Goal: Task Accomplishment & Management: Use online tool/utility

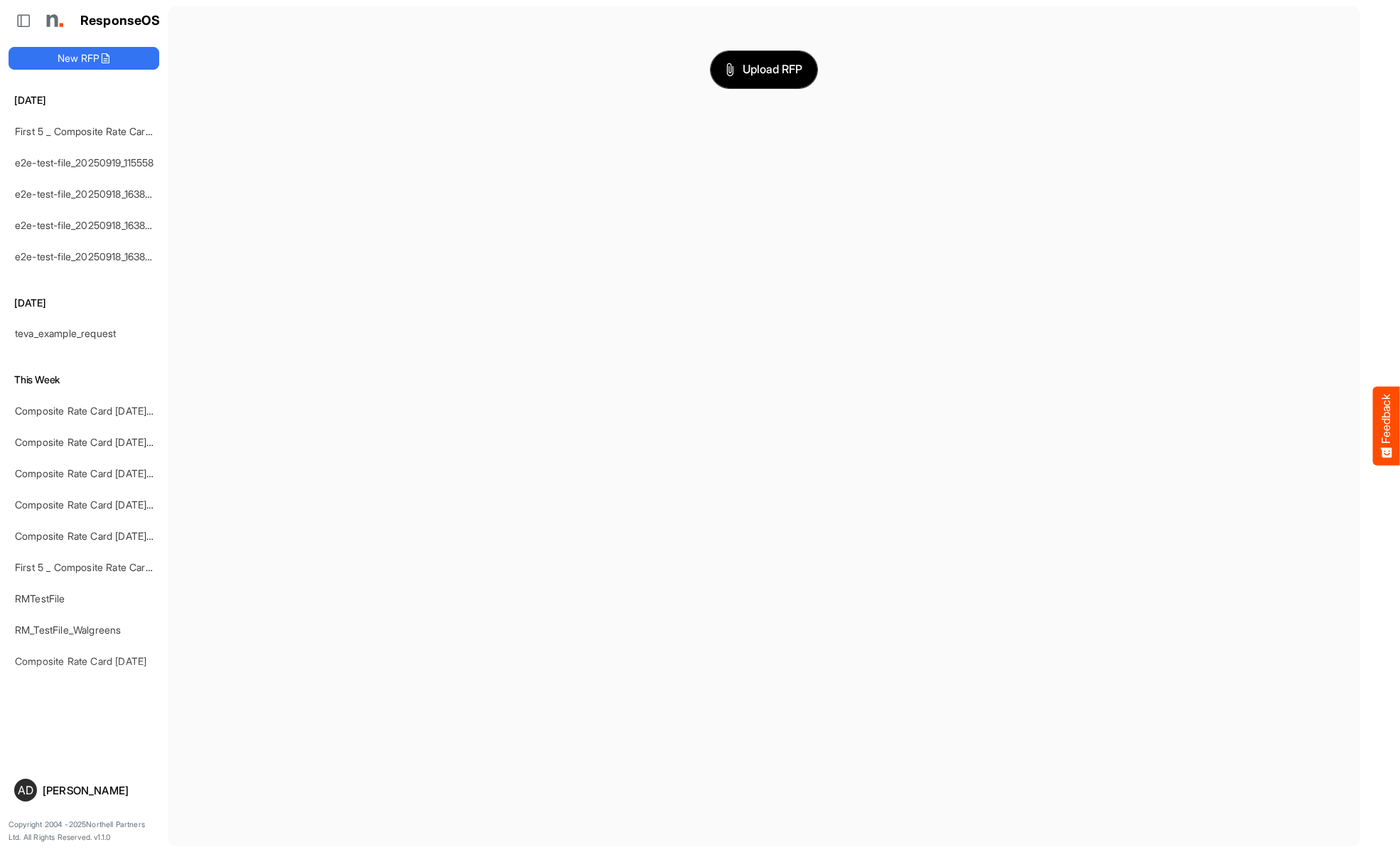
click at [764, 69] on span "Upload RFP" at bounding box center [764, 70] width 77 height 18
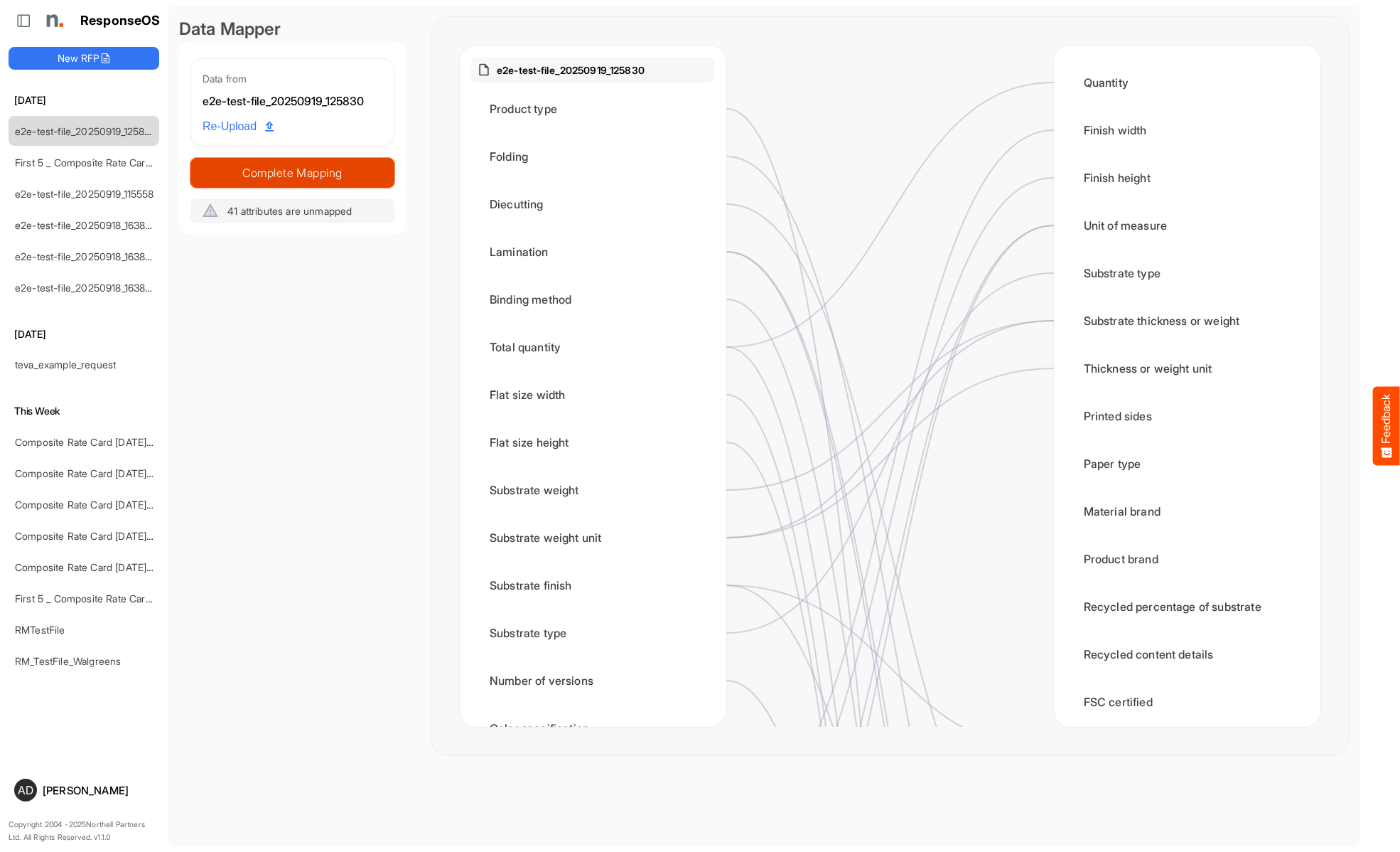
click at [292, 172] on span "Complete Mapping" at bounding box center [292, 173] width 202 height 20
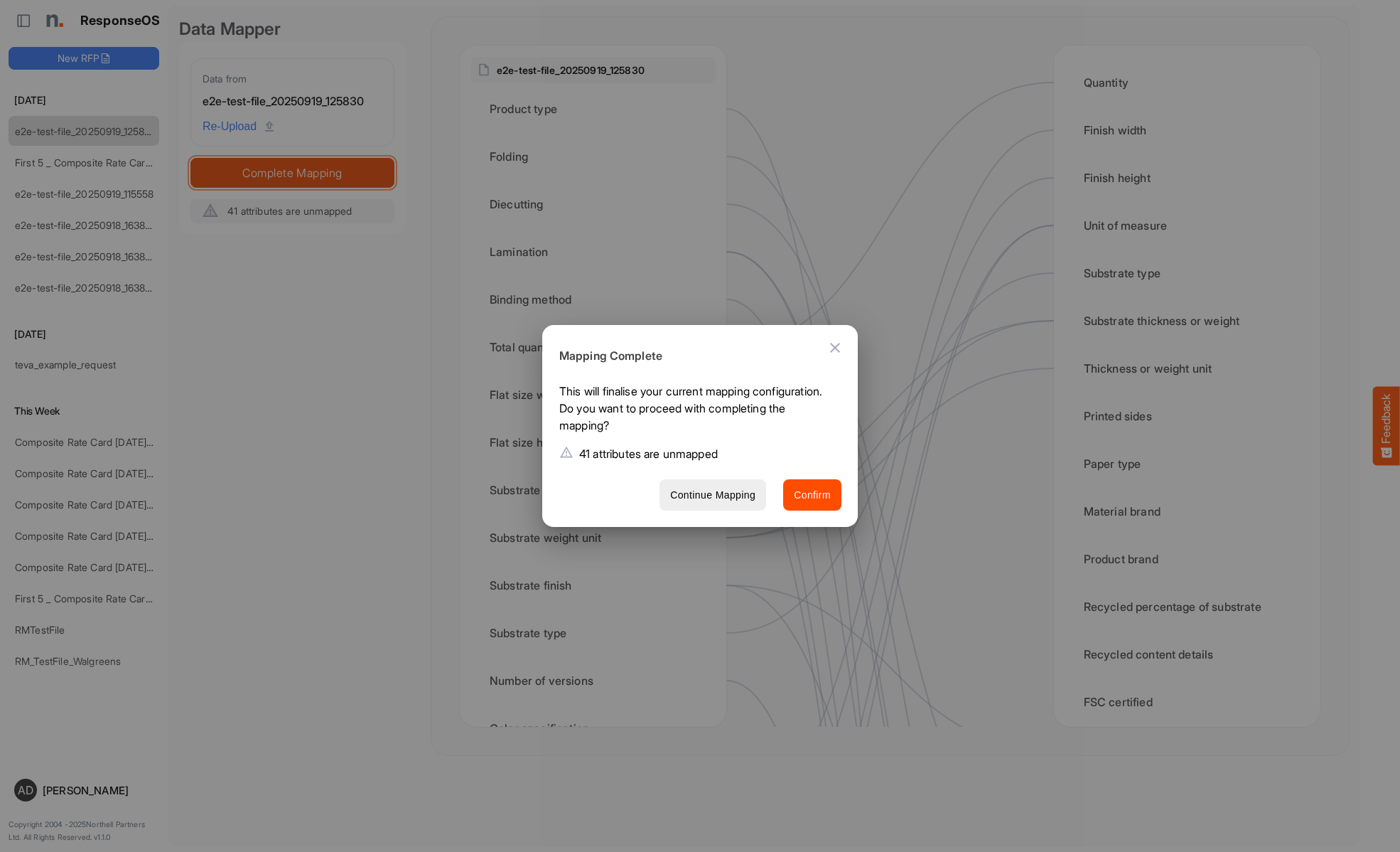
click at [813, 494] on span "Confirm" at bounding box center [812, 495] width 37 height 18
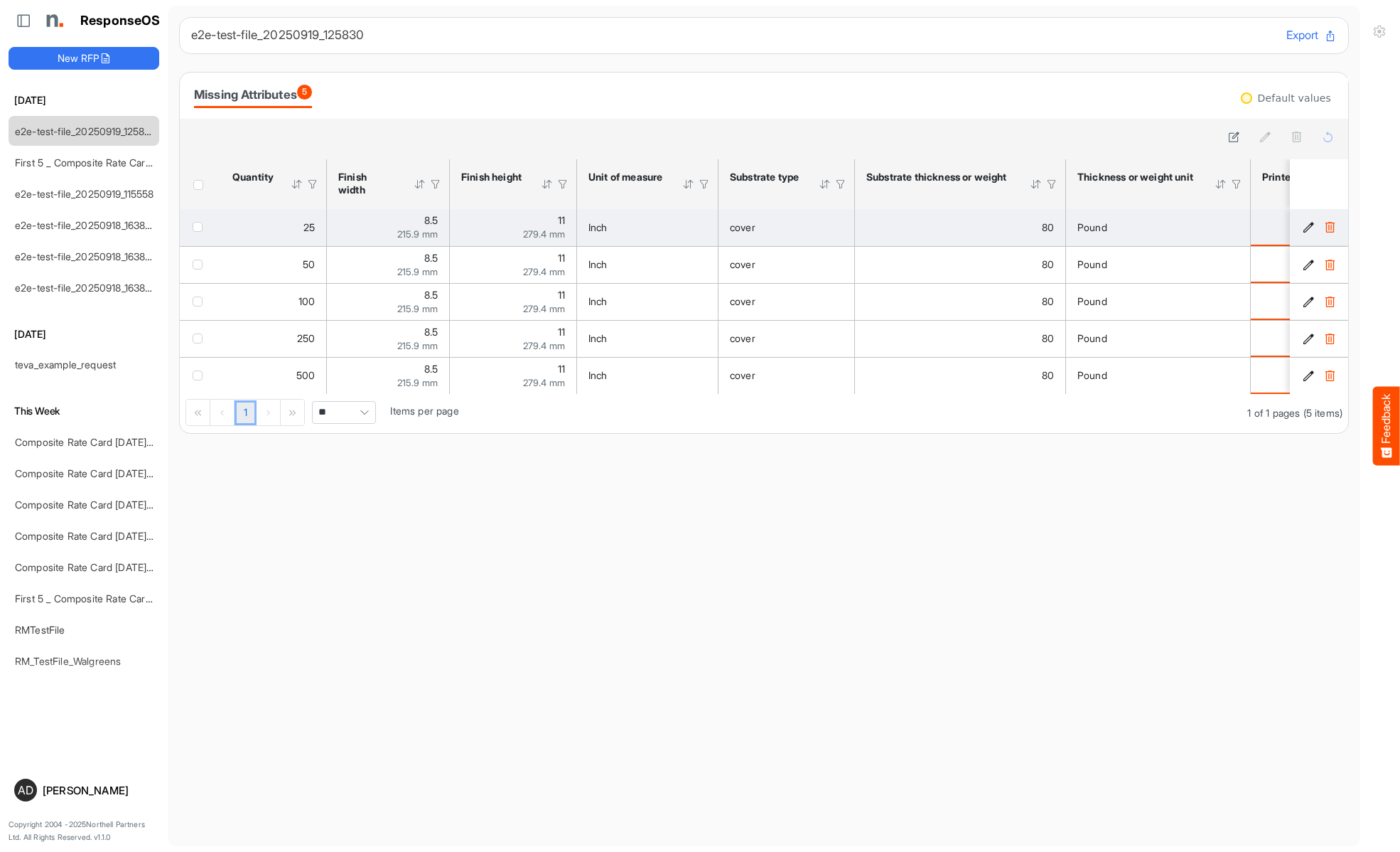
click at [201, 226] on span "checkbox" at bounding box center [197, 226] width 10 height 10
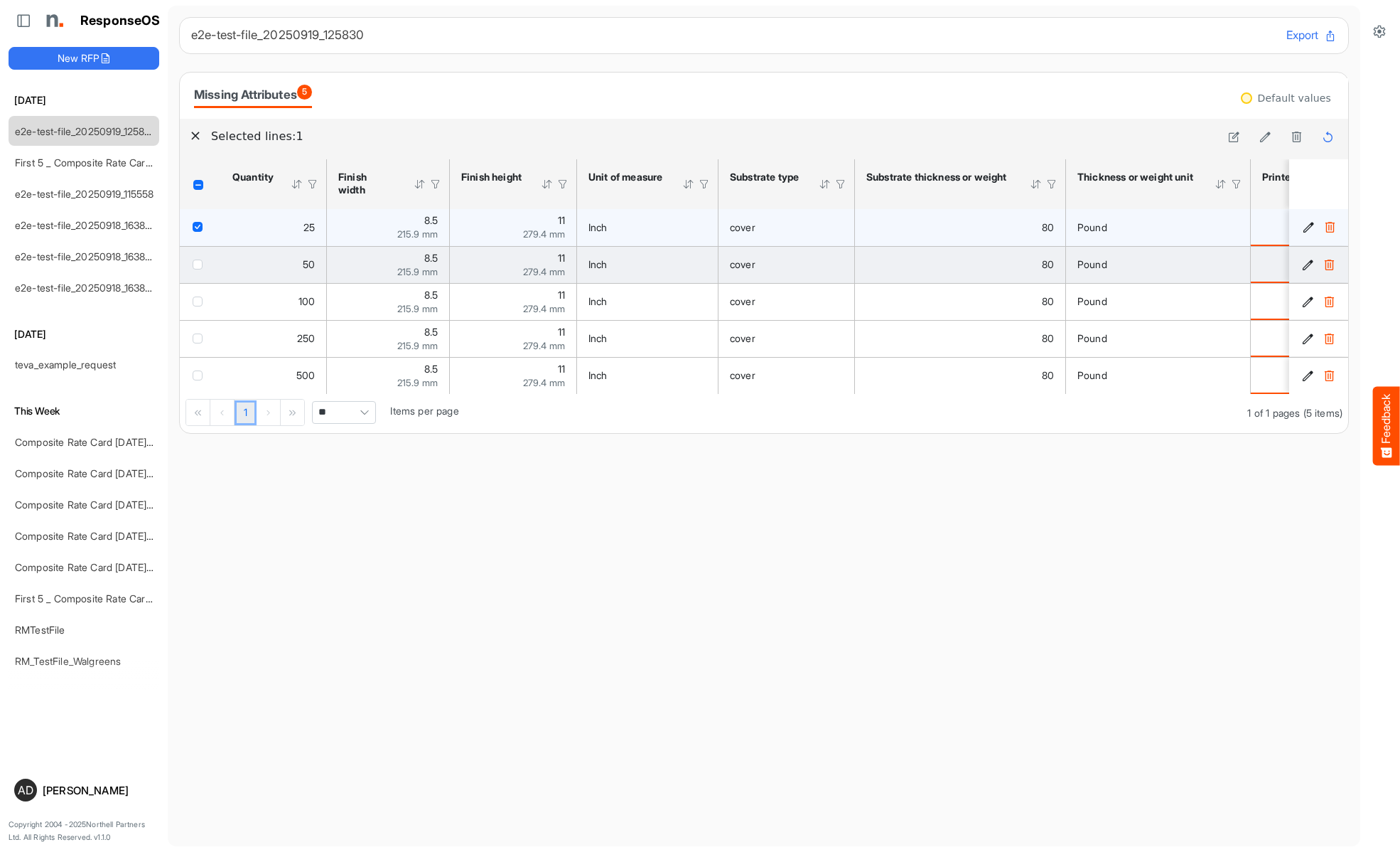
click at [201, 264] on span "checkbox" at bounding box center [197, 265] width 10 height 10
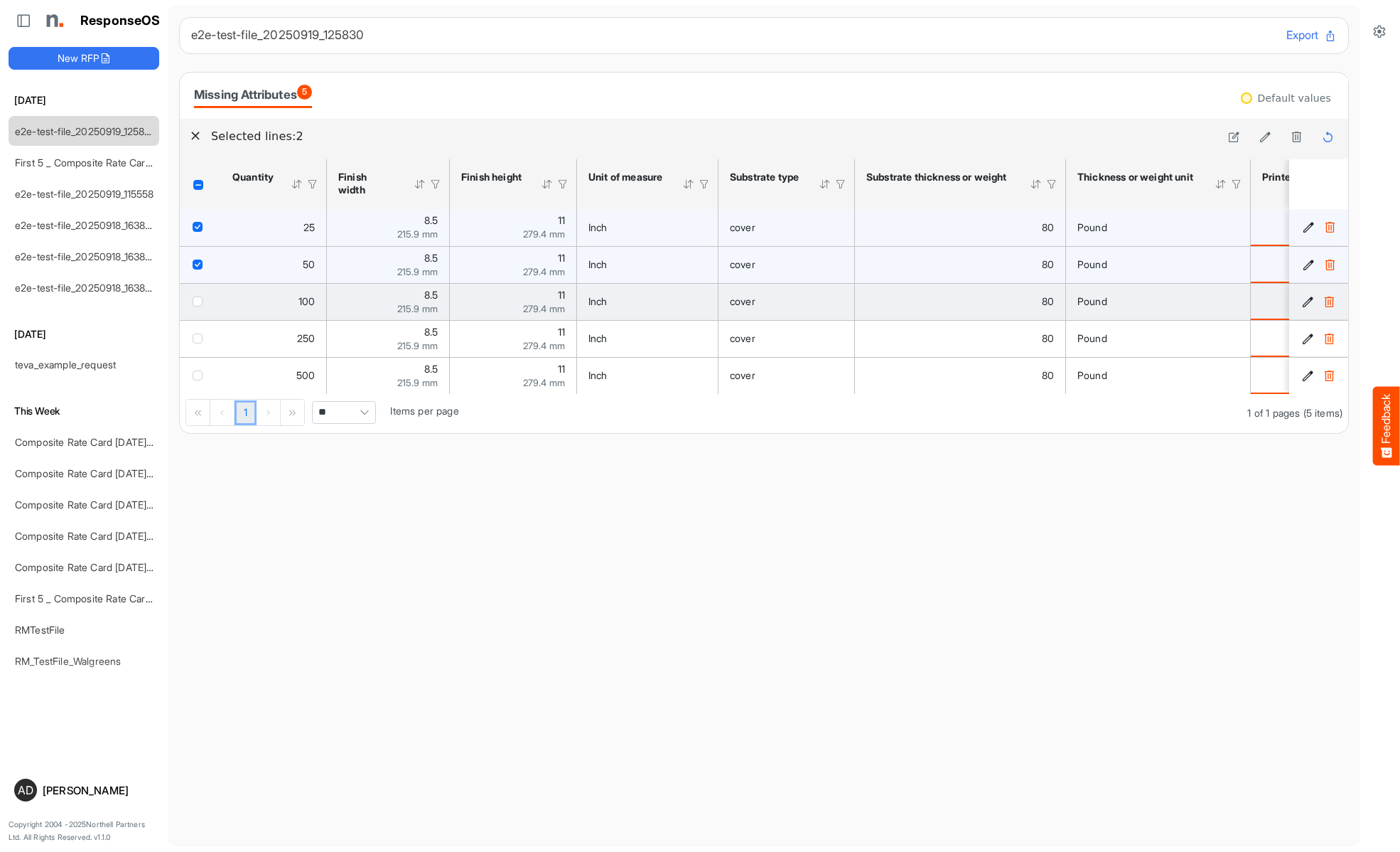
click at [201, 301] on span "checkbox" at bounding box center [197, 301] width 10 height 10
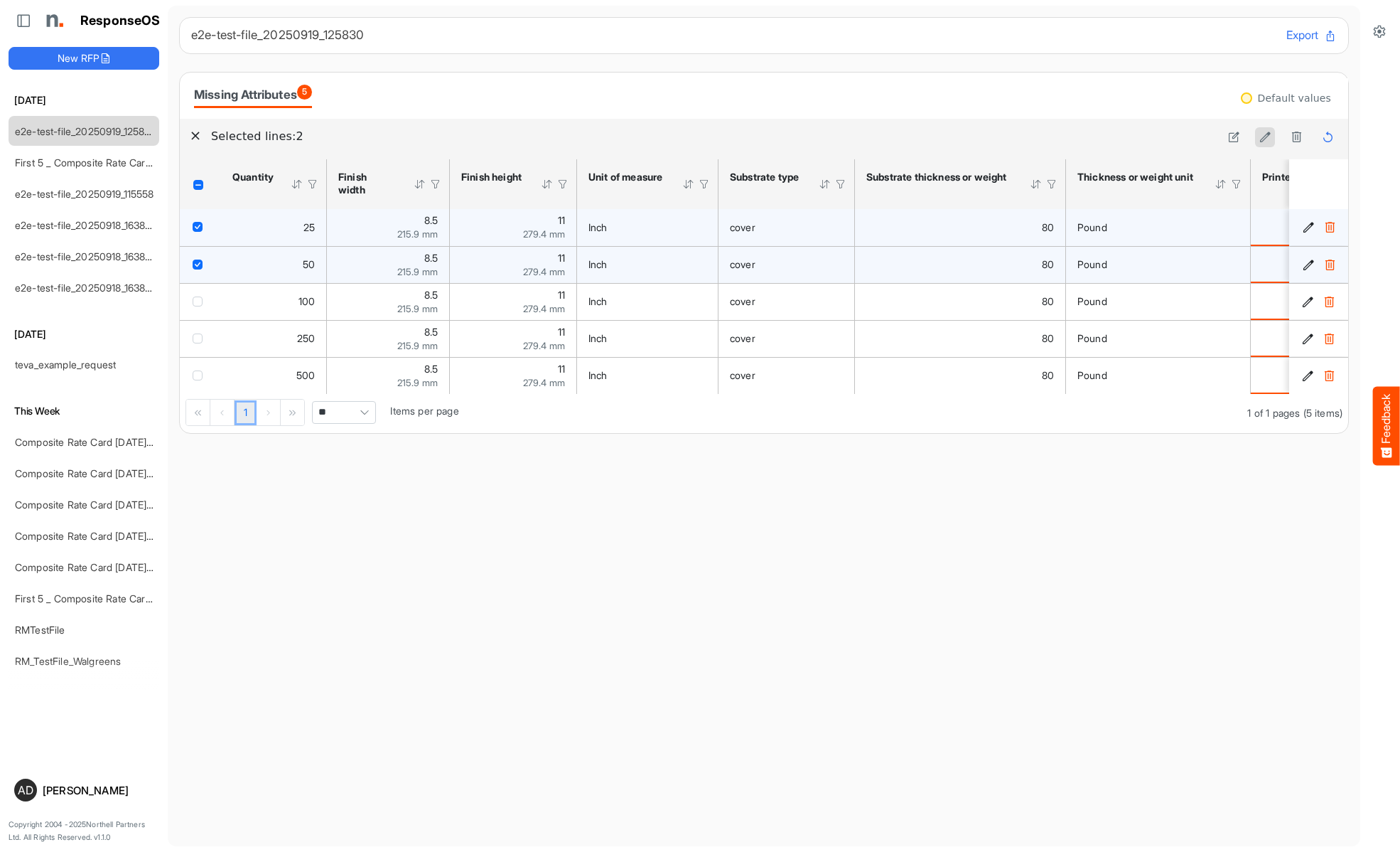
click at [1265, 137] on icon at bounding box center [1265, 137] width 12 height 12
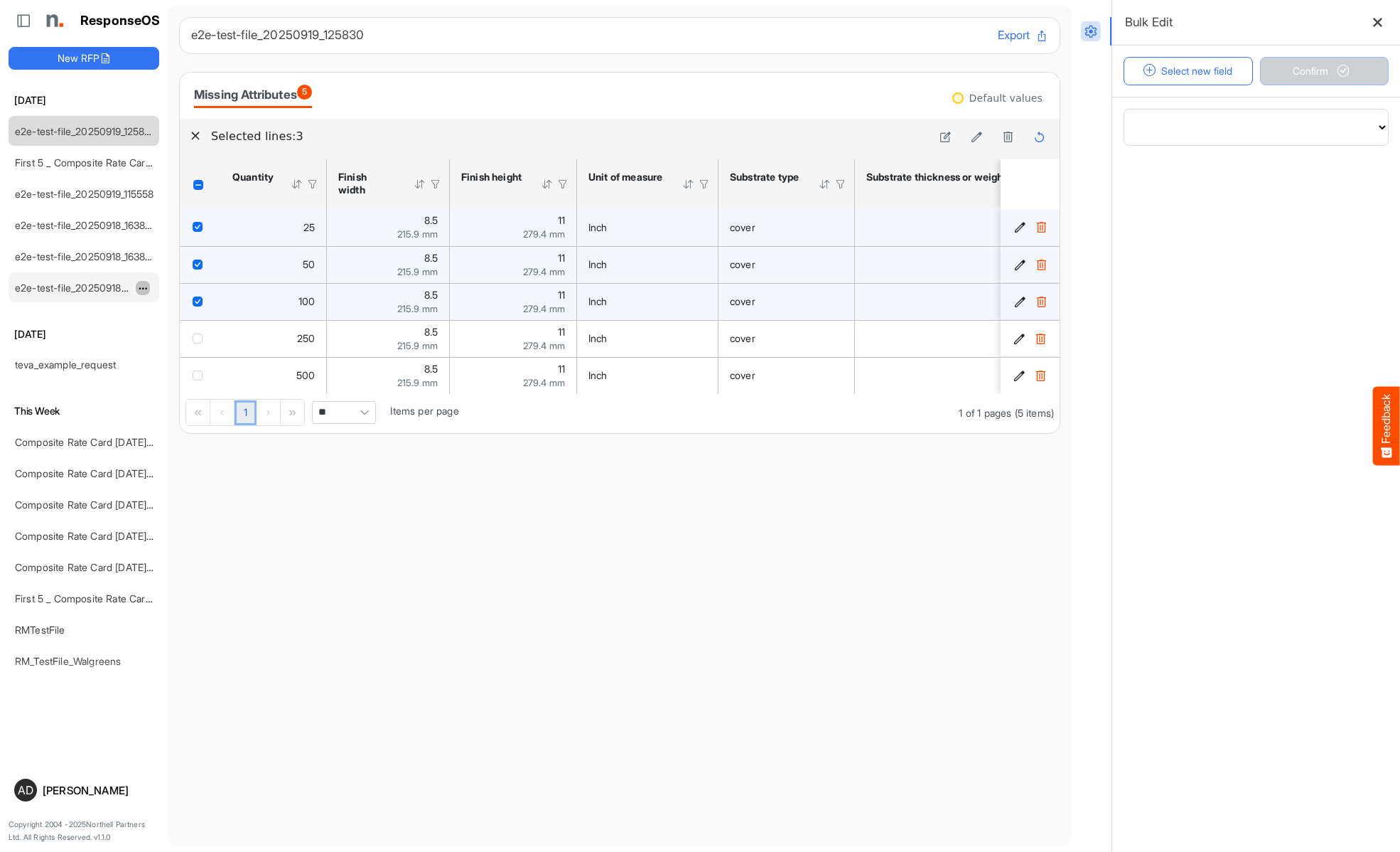
click at [139, 286] on span "dropdownbutton" at bounding box center [141, 289] width 7 height 10
click at [161, 332] on li "Delete" at bounding box center [178, 331] width 86 height 22
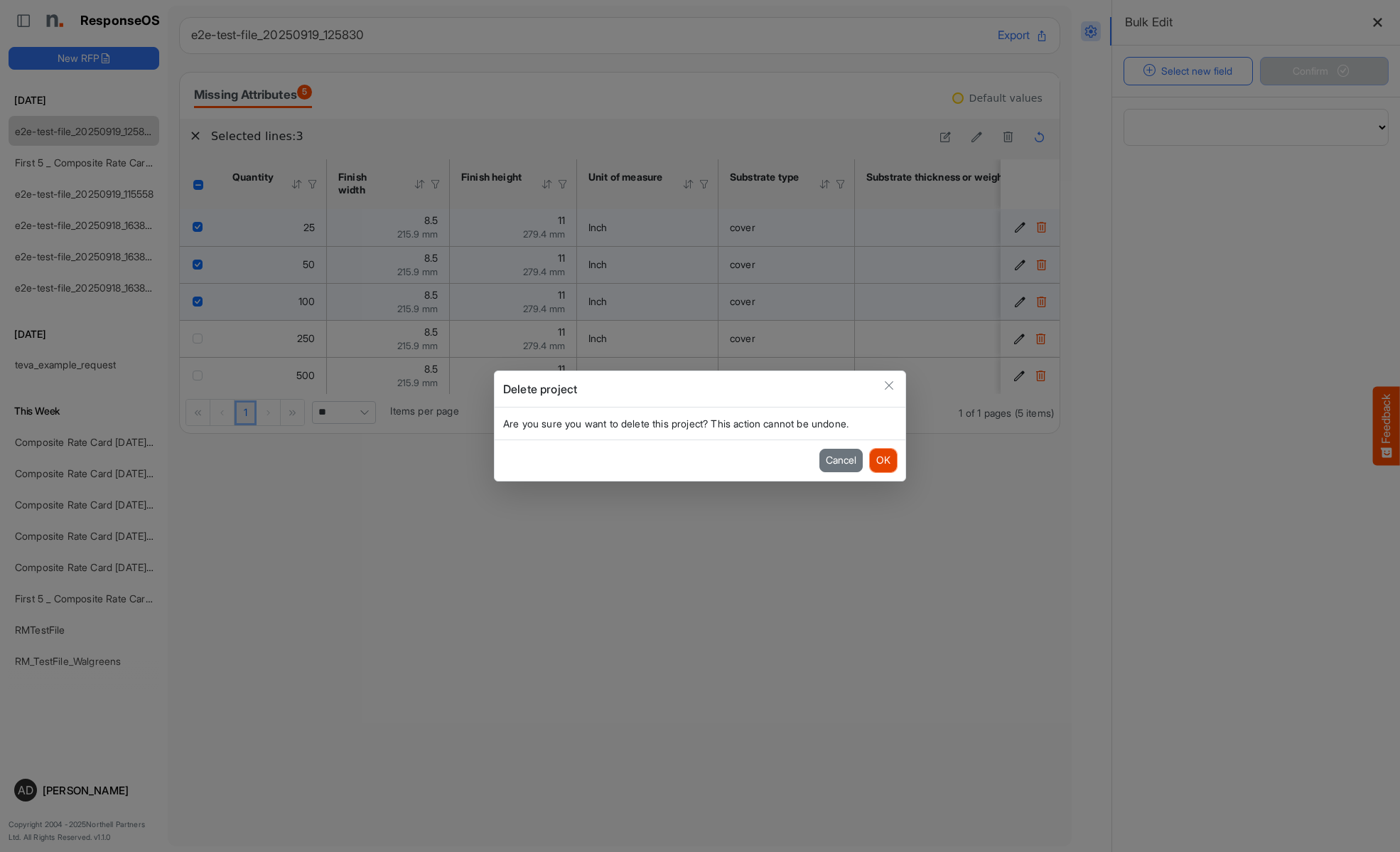
click at [871, 458] on button "OK" at bounding box center [884, 460] width 27 height 22
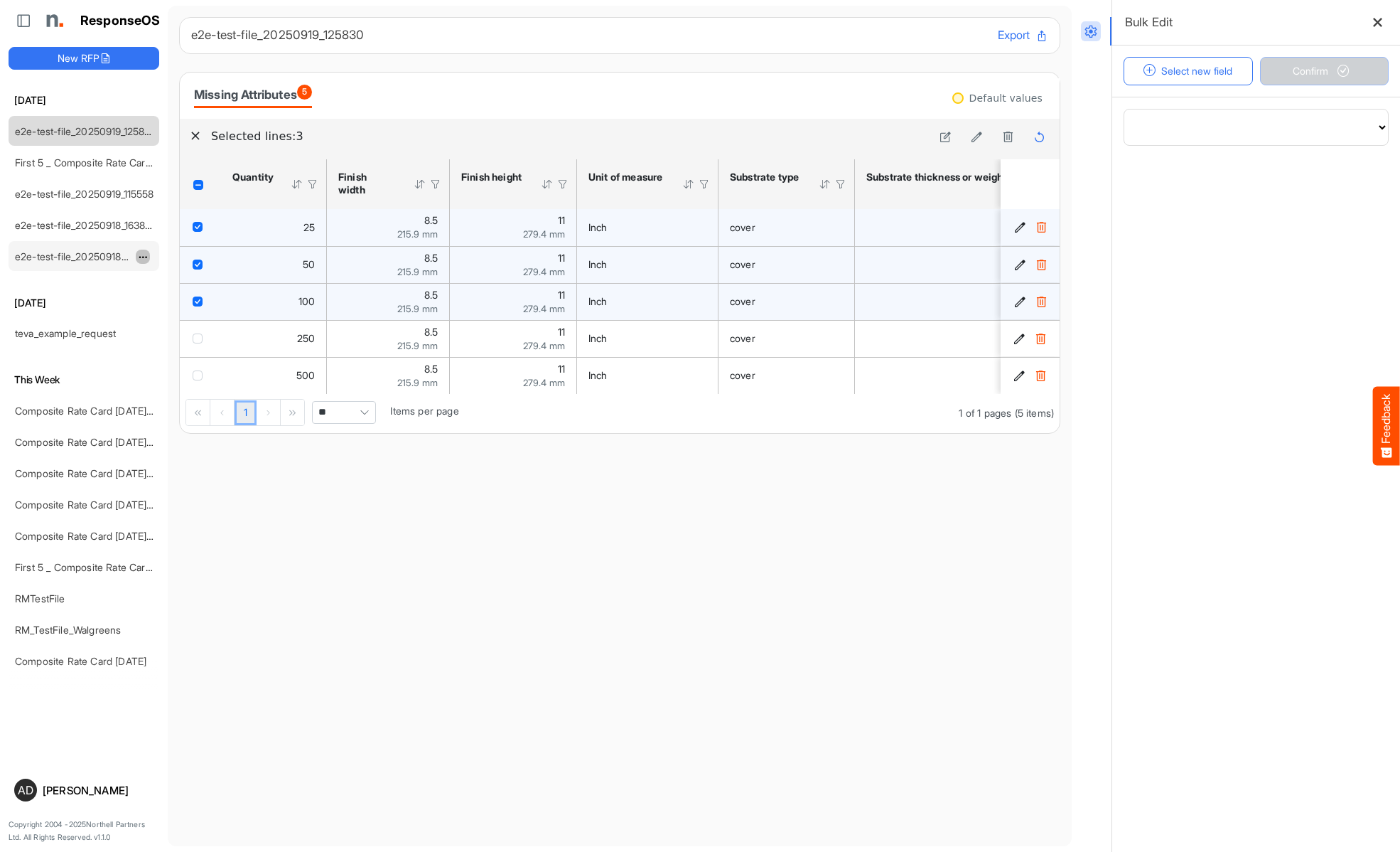
click at [145, 255] on span "dropdownbutton" at bounding box center [141, 257] width 7 height 10
click at [175, 301] on li "Delete" at bounding box center [178, 300] width 86 height 22
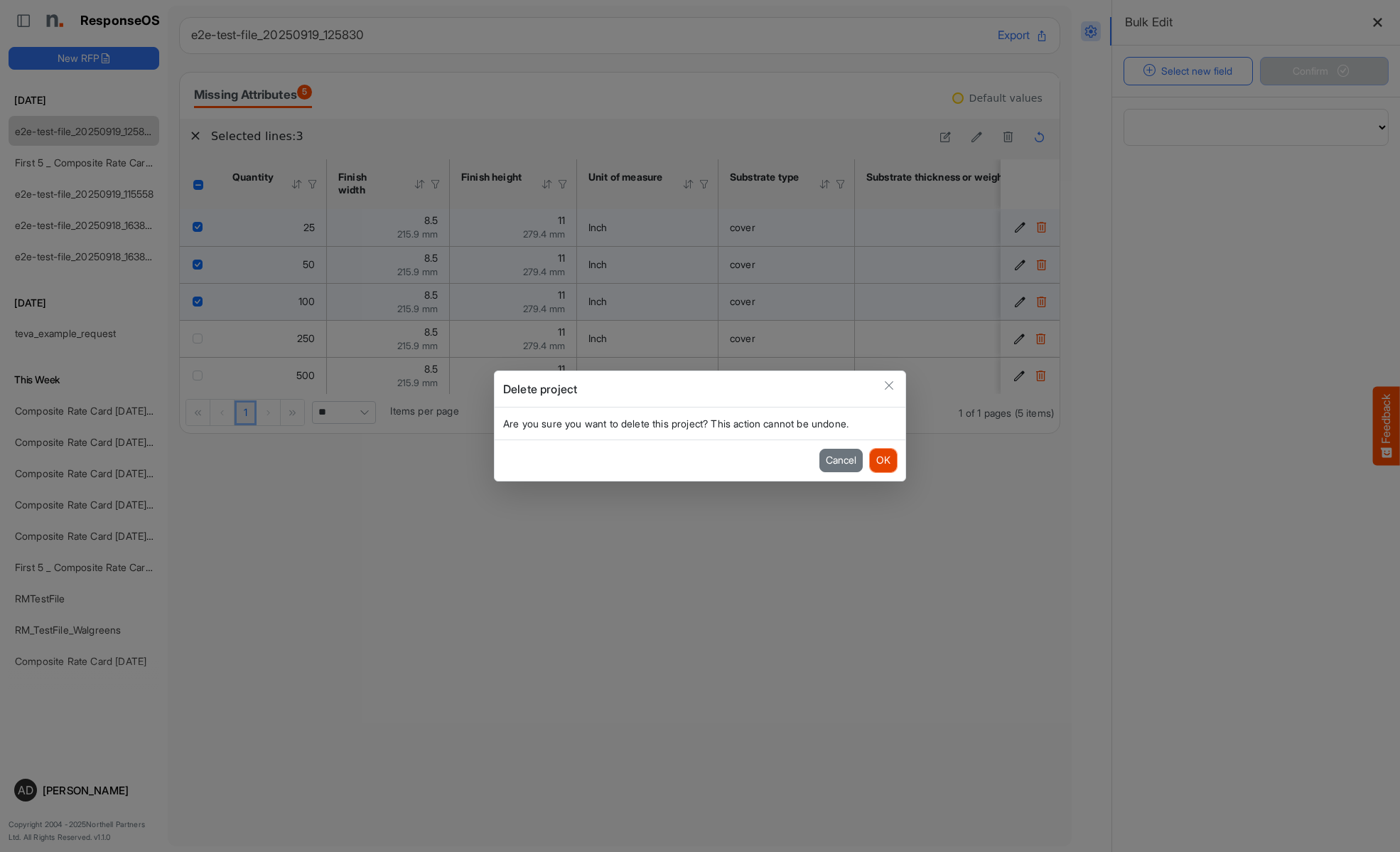
click at [883, 464] on button "OK" at bounding box center [884, 460] width 27 height 22
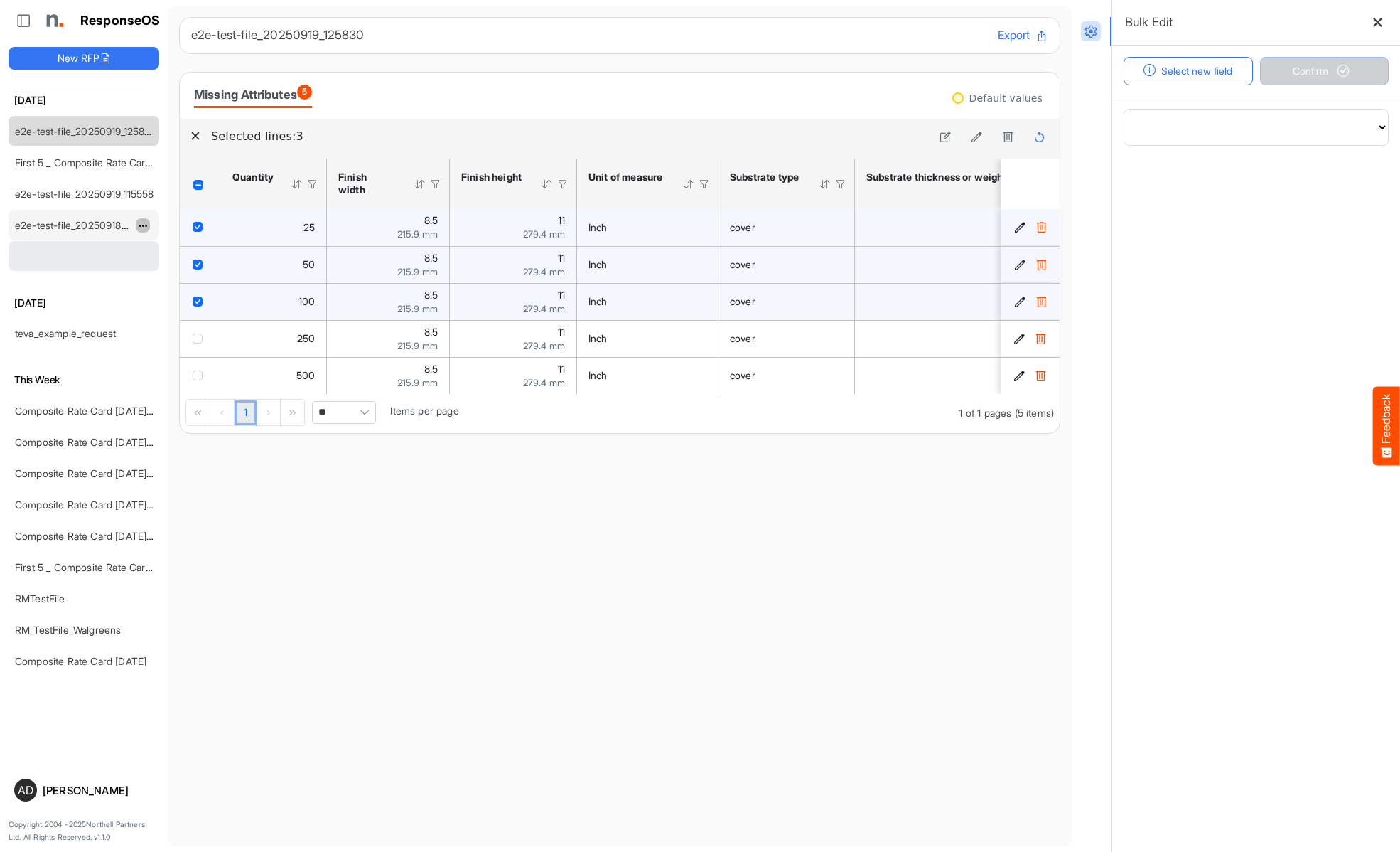
click at [141, 221] on span "dropdownbutton" at bounding box center [141, 226] width 7 height 10
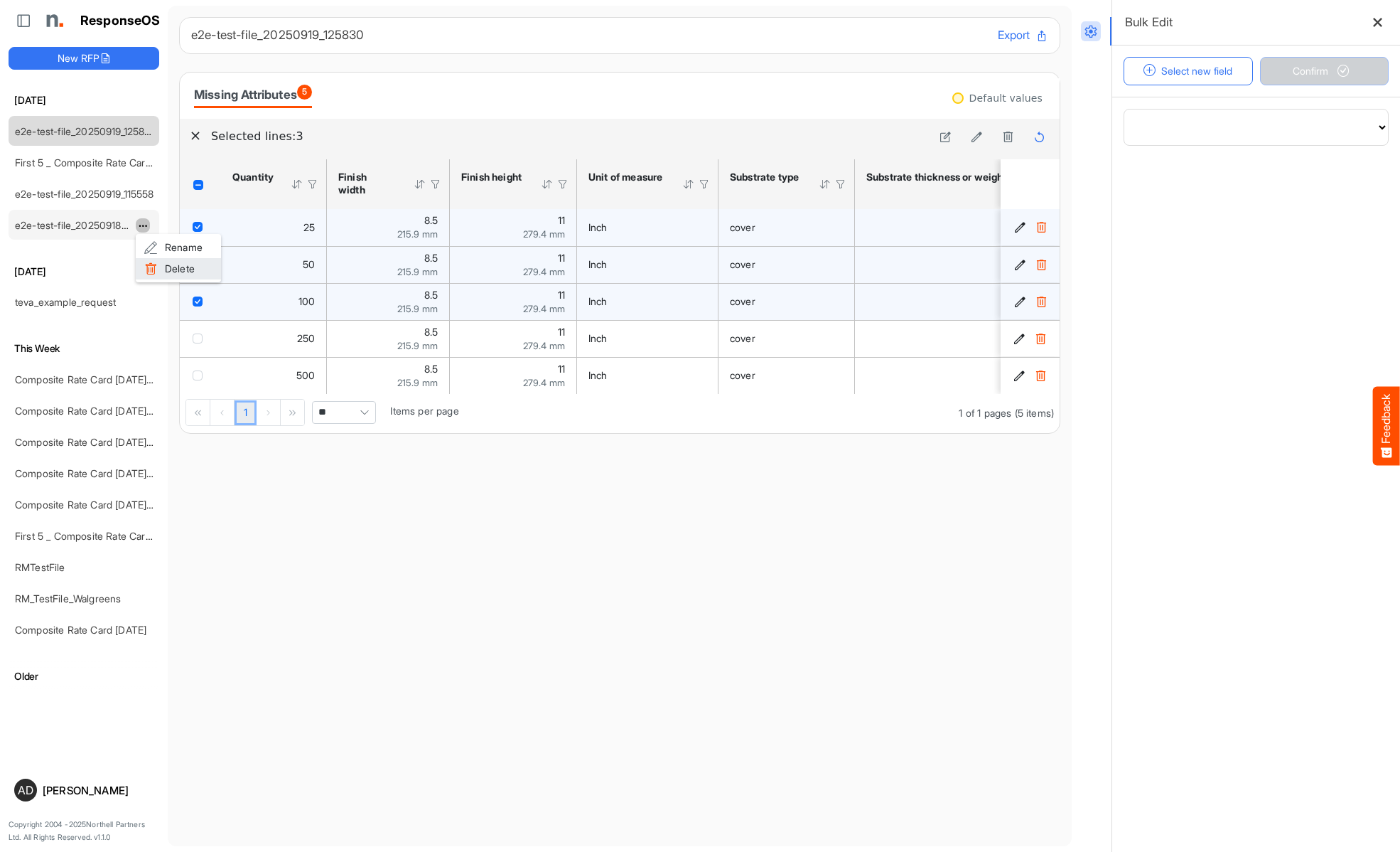
click at [156, 261] on span at bounding box center [151, 269] width 13 height 22
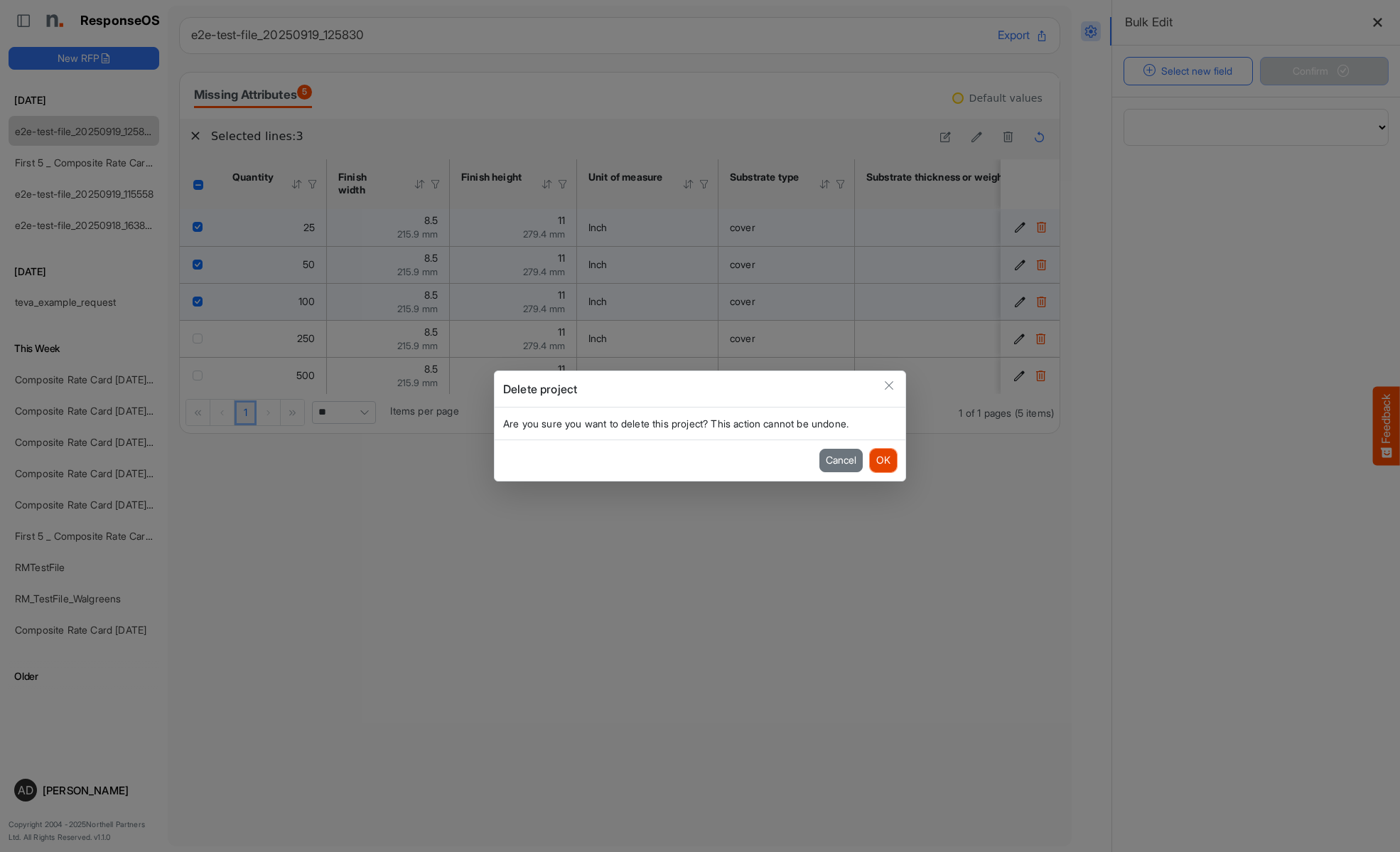
click at [878, 460] on button "OK" at bounding box center [884, 460] width 27 height 22
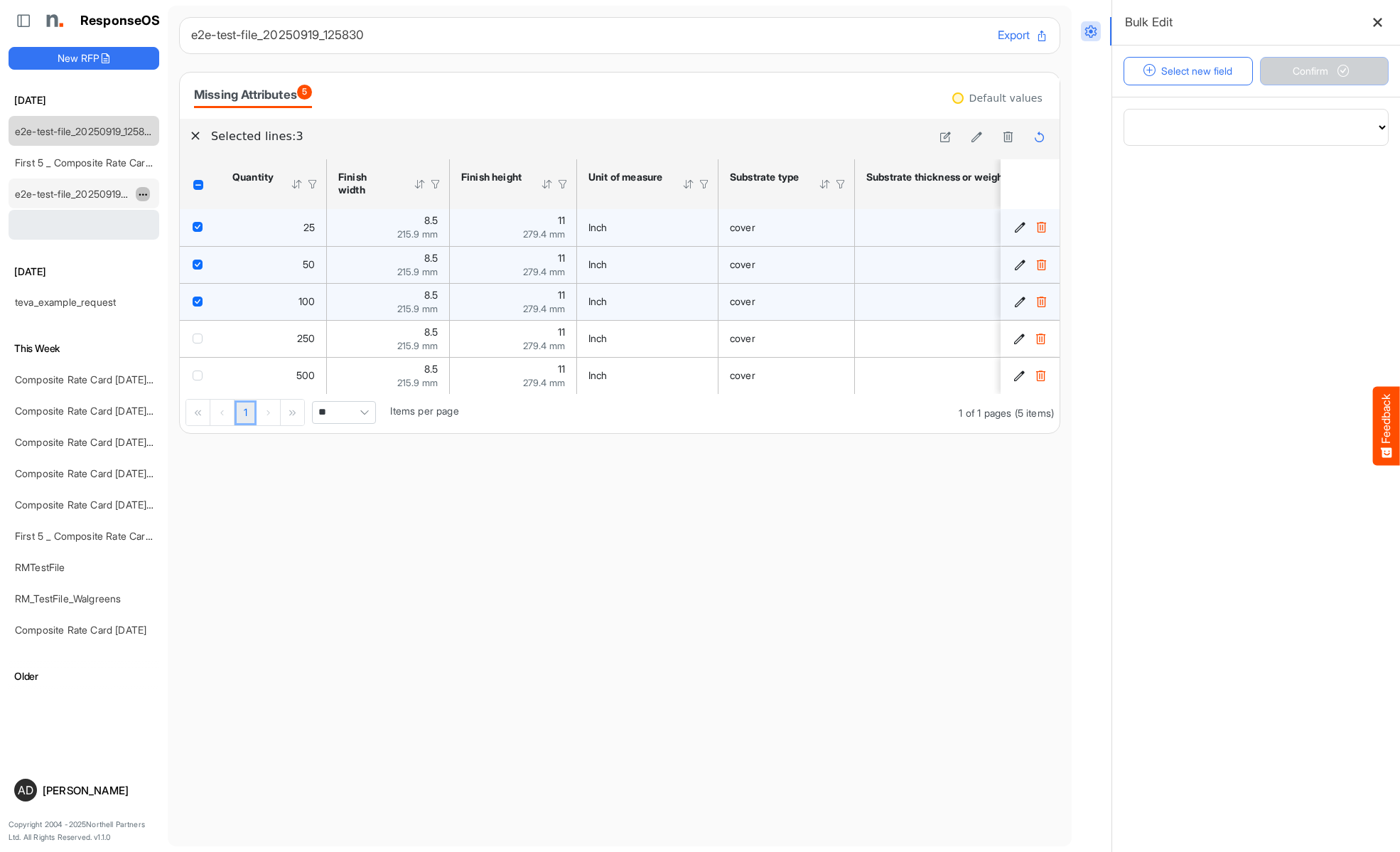
click at [145, 193] on span "dropdownbutton" at bounding box center [141, 194] width 7 height 10
